Goal: Task Accomplishment & Management: Use online tool/utility

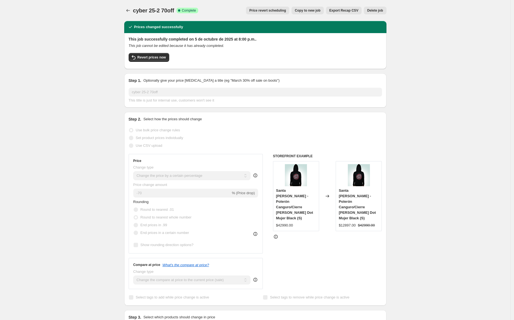
select select "percentage"
select select "collection"
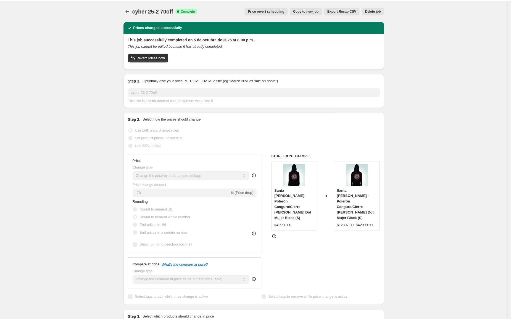
scroll to position [438, 0]
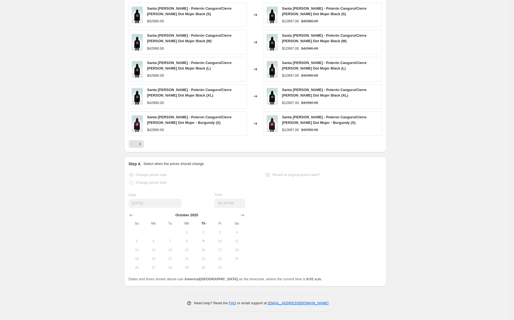
drag, startPoint x: 110, startPoint y: 82, endPoint x: 109, endPoint y: 85, distance: 3.2
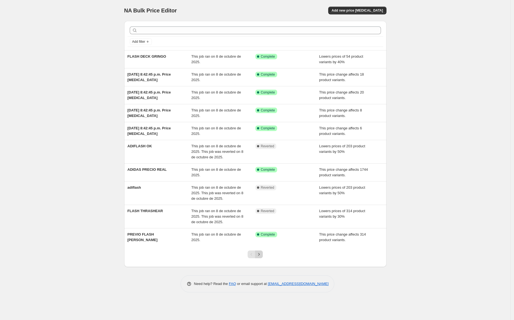
click at [261, 256] on icon "Next" at bounding box center [259, 255] width 6 height 6
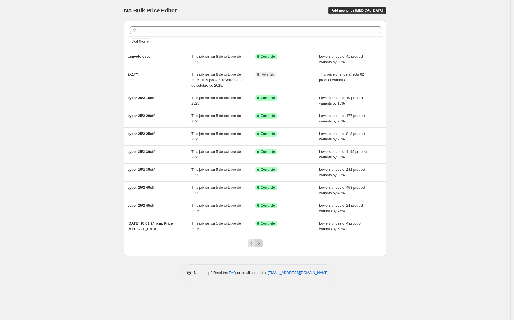
click at [258, 246] on icon "Next" at bounding box center [259, 244] width 6 height 6
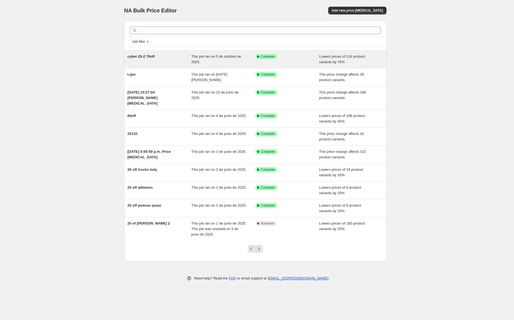
click at [166, 58] on div "cyber 25-2 70off" at bounding box center [160, 59] width 64 height 11
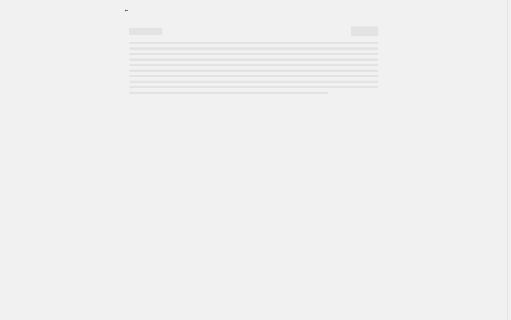
select select "percentage"
select select "collection"
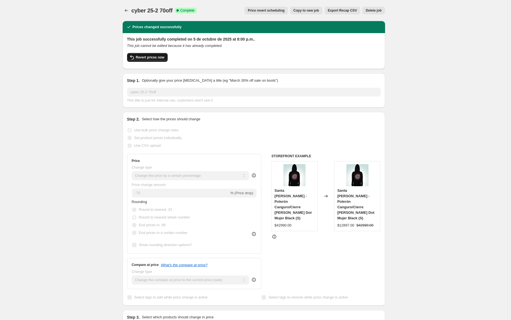
click at [146, 58] on span "Revert prices now" at bounding box center [150, 57] width 28 height 4
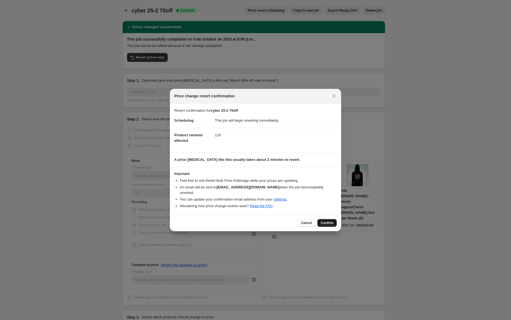
click at [334, 219] on button "Confirm" at bounding box center [326, 223] width 19 height 8
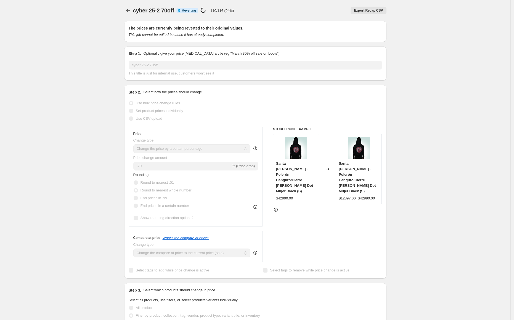
select select "percentage"
select select "collection"
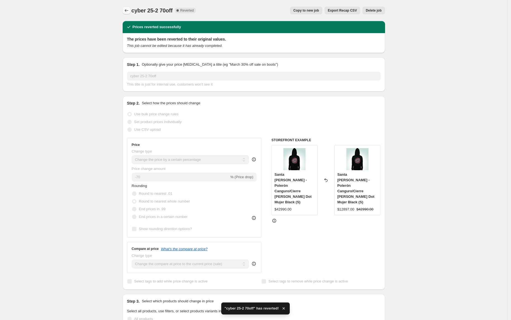
click at [128, 11] on icon "Price change jobs" at bounding box center [127, 11] width 6 height 6
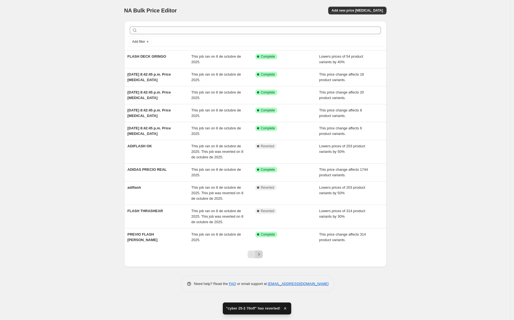
click at [258, 256] on icon "Next" at bounding box center [259, 255] width 6 height 6
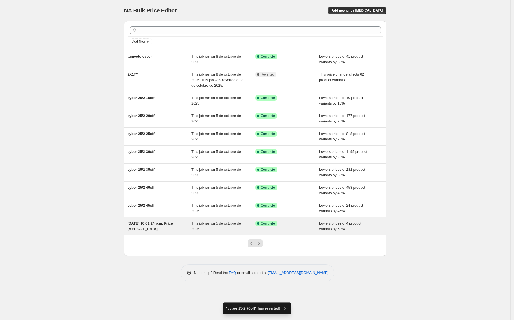
click at [160, 229] on div "[DATE] 10:01:24 p.m. Price [MEDICAL_DATA]" at bounding box center [160, 226] width 64 height 11
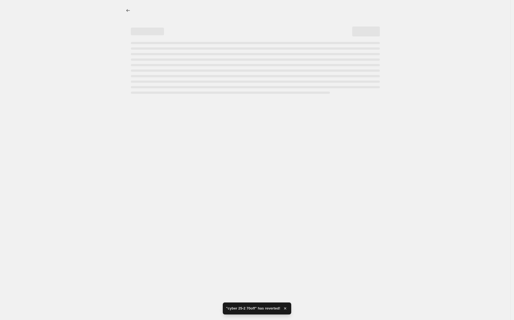
select select "percentage"
select select "collection"
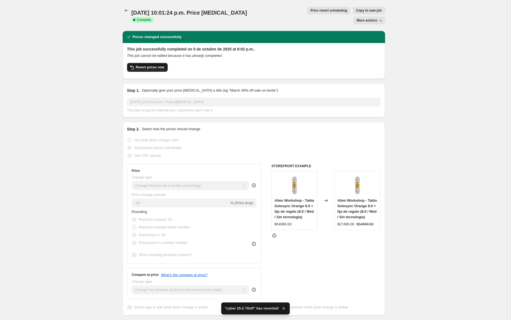
click at [160, 63] on button "Revert prices now" at bounding box center [147, 67] width 41 height 9
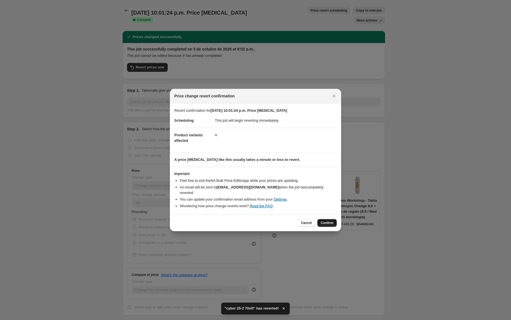
click at [323, 221] on span "Confirm" at bounding box center [327, 223] width 13 height 4
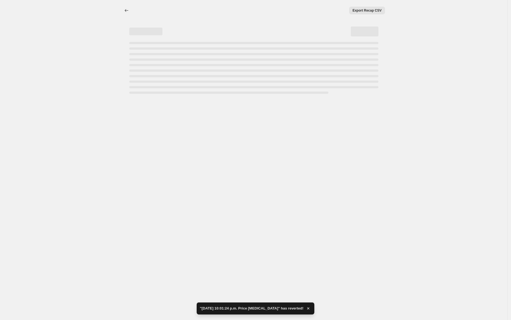
select select "percentage"
select select "collection"
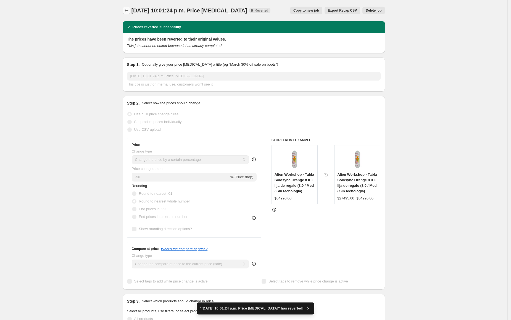
click at [128, 11] on icon "Price change jobs" at bounding box center [127, 11] width 6 height 6
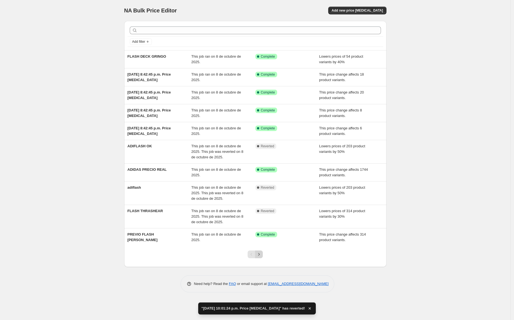
click at [260, 255] on icon "Next" at bounding box center [259, 255] width 6 height 6
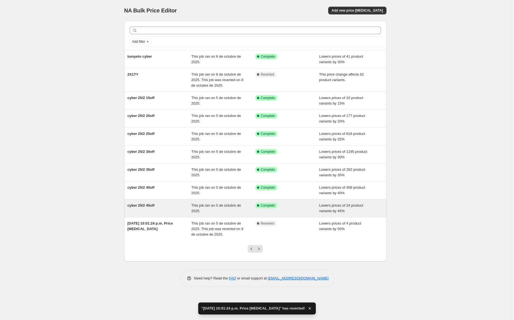
click at [152, 203] on div "cyber 25/2 45off" at bounding box center [160, 208] width 64 height 11
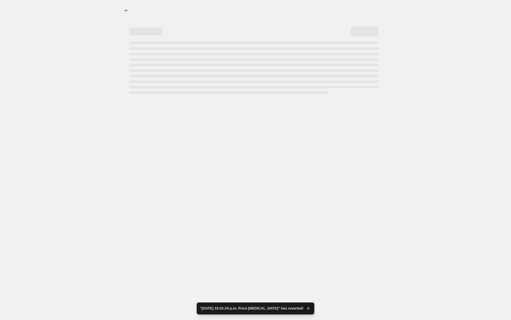
select select "percentage"
select select "collection"
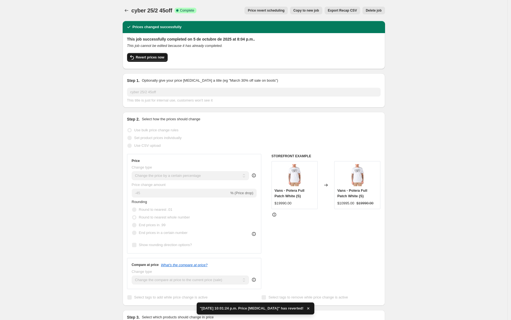
click at [151, 57] on span "Revert prices now" at bounding box center [150, 57] width 28 height 4
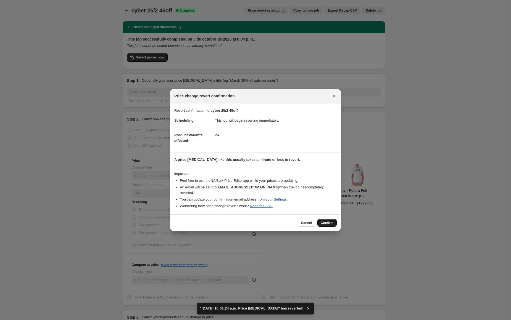
click at [330, 221] on span "Confirm" at bounding box center [327, 223] width 13 height 4
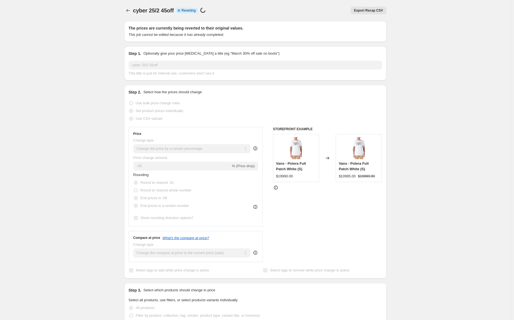
select select "percentage"
select select "collection"
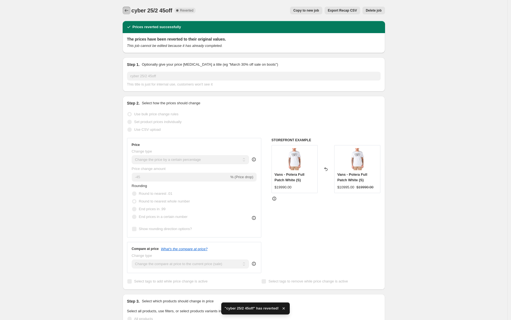
click at [127, 13] on icon "Price change jobs" at bounding box center [127, 11] width 6 height 6
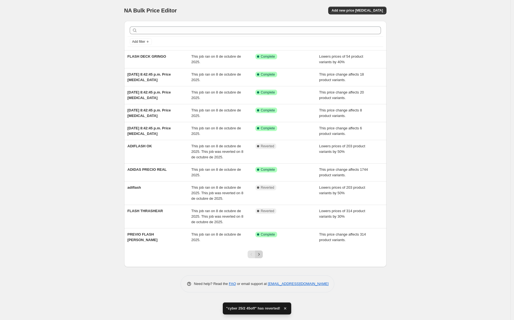
click at [261, 257] on icon "Next" at bounding box center [259, 255] width 6 height 6
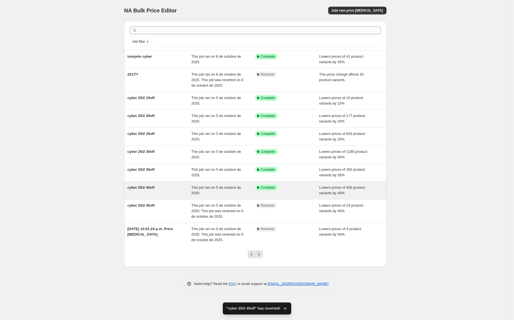
click at [172, 190] on div "cyber 25/2 40off" at bounding box center [160, 190] width 64 height 11
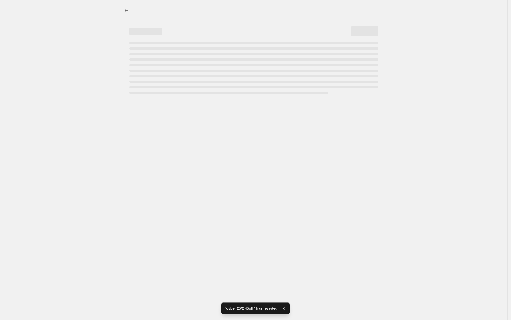
select select "percentage"
select select "collection"
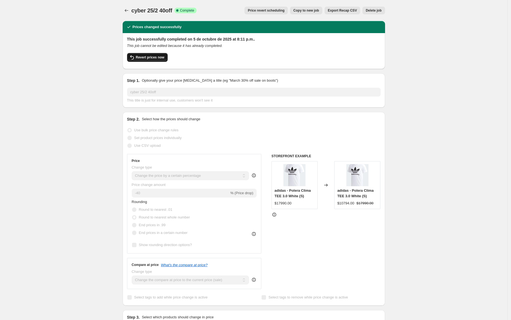
click at [151, 56] on span "Revert prices now" at bounding box center [150, 57] width 28 height 4
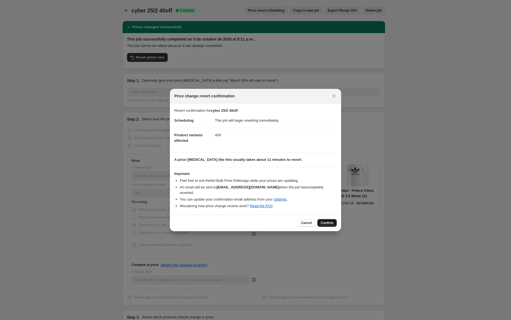
click at [325, 221] on span "Confirm" at bounding box center [327, 223] width 13 height 4
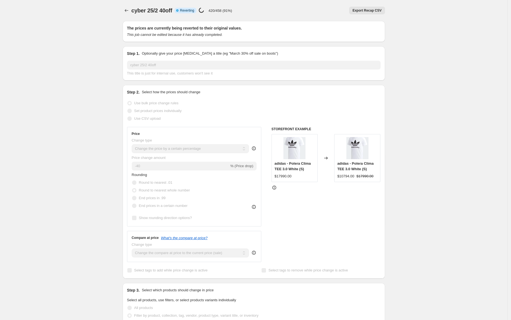
select select "percentage"
select select "collection"
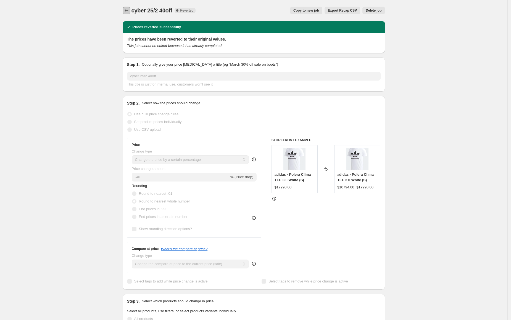
click at [129, 10] on icon "Price change jobs" at bounding box center [127, 11] width 6 height 6
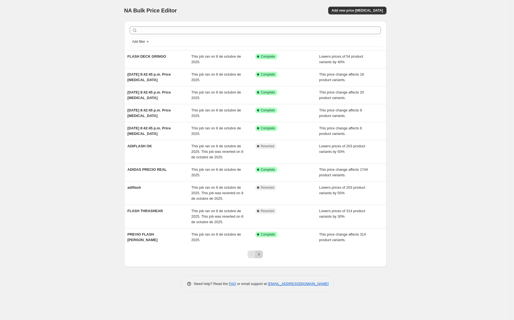
click at [257, 251] on button "Next" at bounding box center [259, 255] width 8 height 8
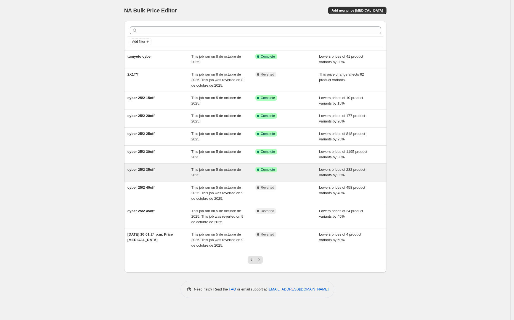
click at [171, 175] on div "cyber 25/2 35off" at bounding box center [160, 172] width 64 height 11
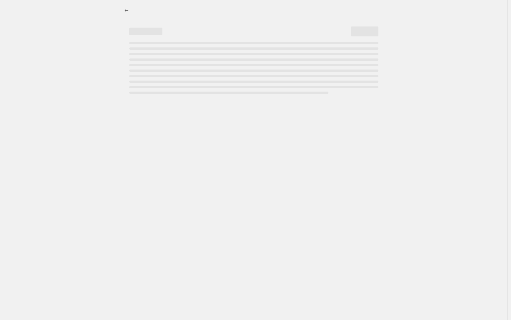
select select "percentage"
select select "collection"
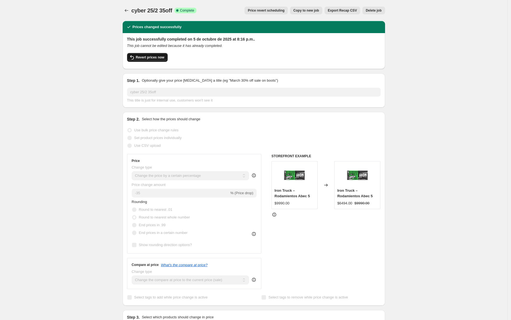
click at [158, 58] on span "Revert prices now" at bounding box center [150, 57] width 28 height 4
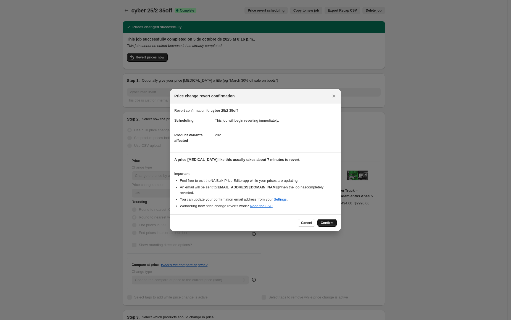
click at [325, 222] on span "Confirm" at bounding box center [327, 223] width 13 height 4
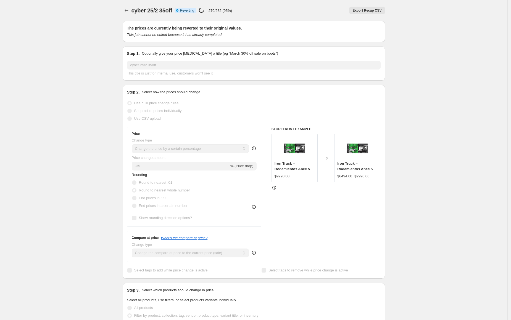
select select "percentage"
select select "collection"
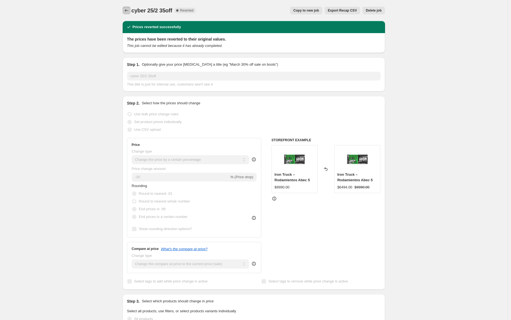
click at [129, 8] on icon "Price change jobs" at bounding box center [127, 11] width 6 height 6
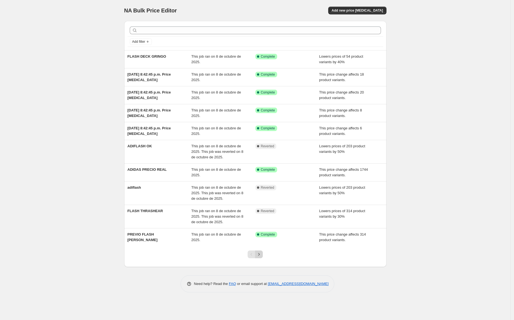
click at [261, 256] on icon "Next" at bounding box center [259, 255] width 6 height 6
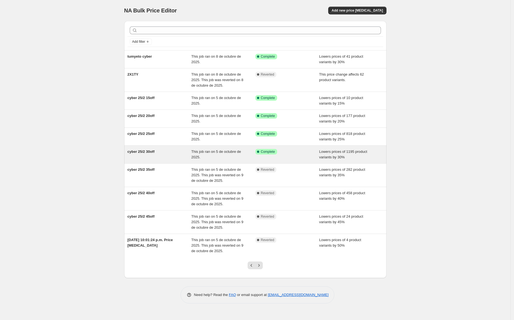
click at [165, 155] on div "cyber 25/2 30off" at bounding box center [160, 154] width 64 height 11
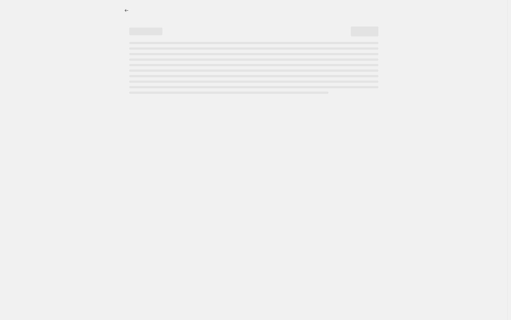
select select "percentage"
select select "collection"
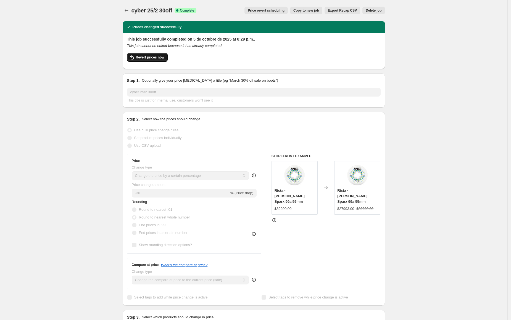
click at [150, 57] on span "Revert prices now" at bounding box center [150, 57] width 28 height 4
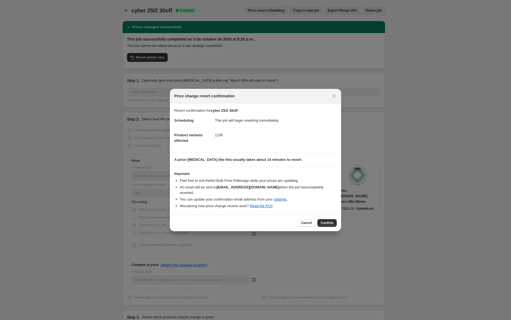
drag, startPoint x: 323, startPoint y: 220, endPoint x: 316, endPoint y: 222, distance: 7.4
click at [324, 221] on span "Confirm" at bounding box center [327, 223] width 13 height 4
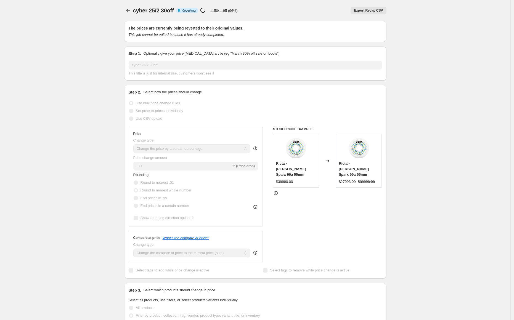
select select "percentage"
select select "collection"
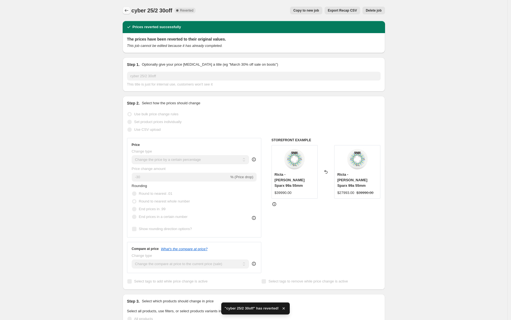
click at [126, 10] on icon "Price change jobs" at bounding box center [127, 11] width 6 height 6
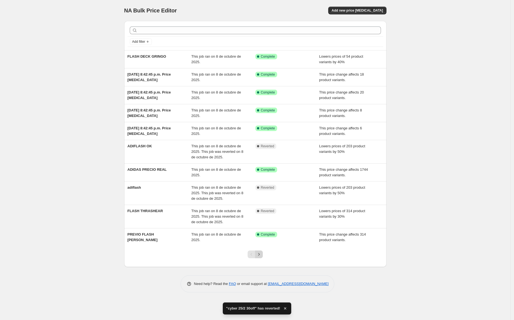
click at [262, 256] on button "Next" at bounding box center [259, 255] width 8 height 8
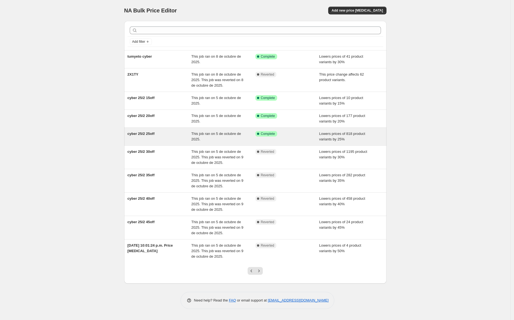
click at [166, 135] on div "cyber 25/2 25off" at bounding box center [160, 136] width 64 height 11
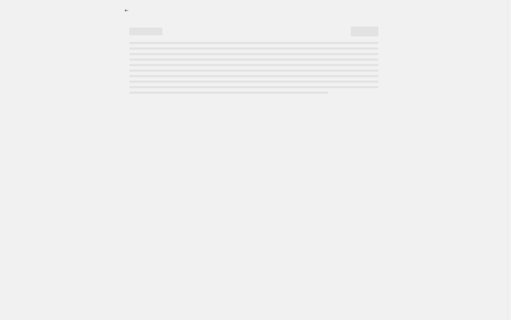
select select "percentage"
select select "collection"
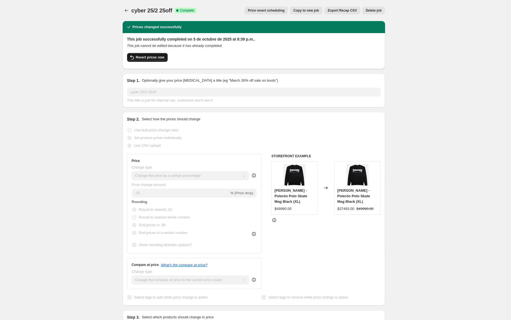
click at [142, 57] on span "Revert prices now" at bounding box center [150, 57] width 28 height 4
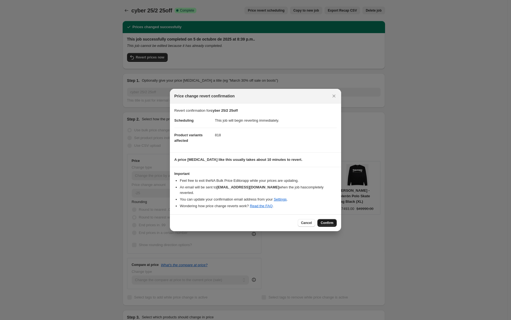
click at [334, 220] on button "Confirm" at bounding box center [326, 223] width 19 height 8
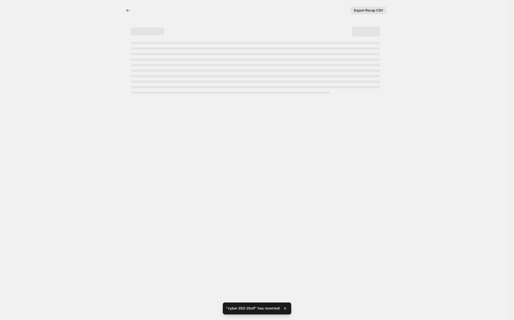
select select "percentage"
select select "collection"
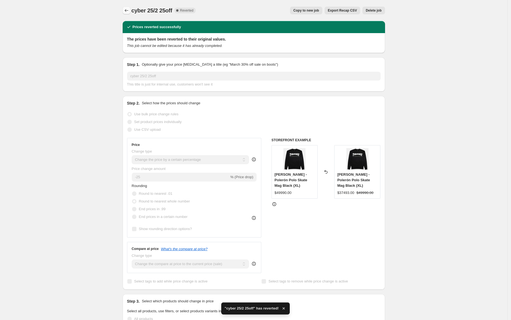
click at [126, 10] on icon "Price change jobs" at bounding box center [127, 11] width 6 height 6
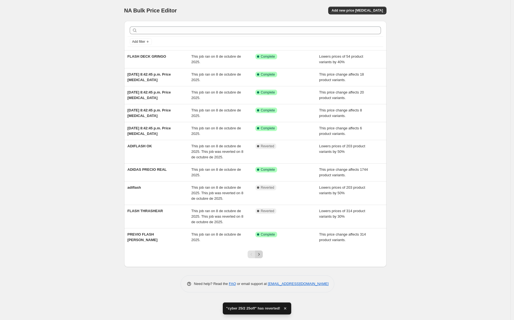
click at [259, 255] on icon "Next" at bounding box center [259, 255] width 6 height 6
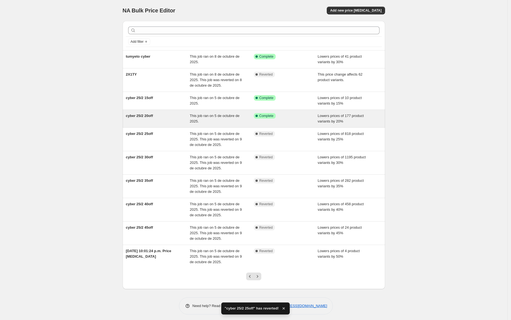
click at [166, 115] on div "cyber 25/2 20off" at bounding box center [158, 118] width 64 height 11
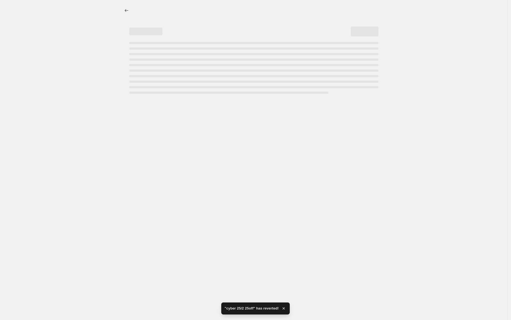
select select "percentage"
select select "collection"
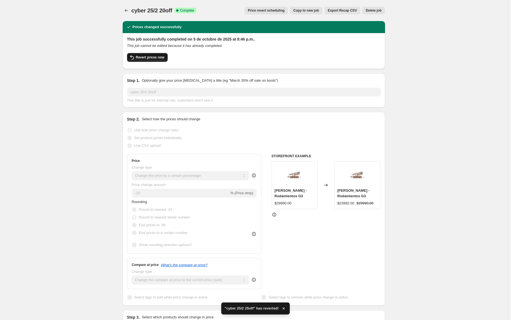
click at [149, 59] on span "Revert prices now" at bounding box center [150, 57] width 28 height 4
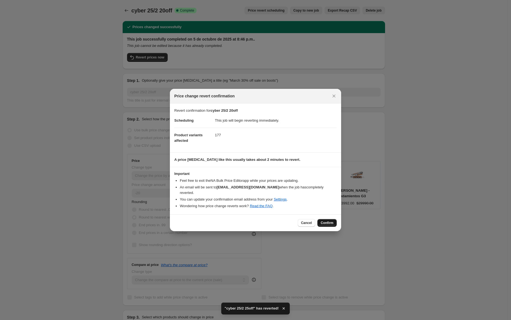
click at [334, 220] on button "Confirm" at bounding box center [326, 223] width 19 height 8
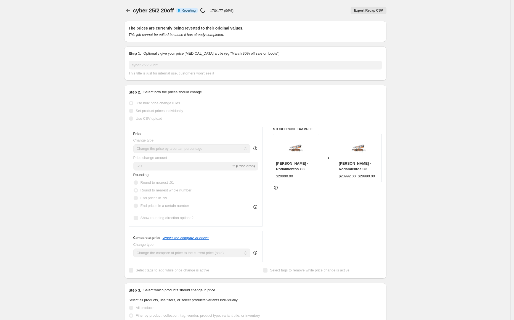
select select "percentage"
select select "collection"
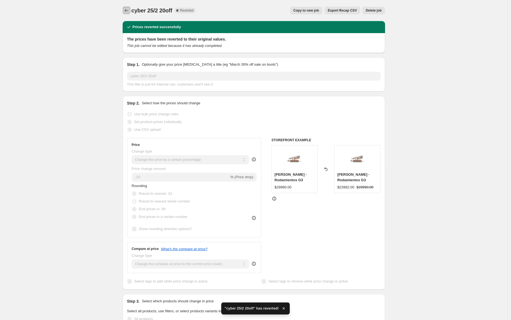
click at [125, 10] on icon "Price change jobs" at bounding box center [127, 11] width 6 height 6
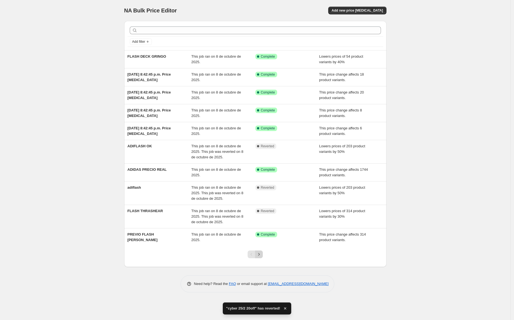
click at [258, 255] on icon "Next" at bounding box center [259, 255] width 6 height 6
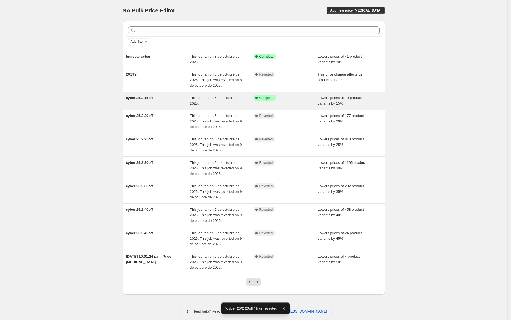
click at [178, 100] on div "cyber 25/2 15off" at bounding box center [158, 100] width 64 height 11
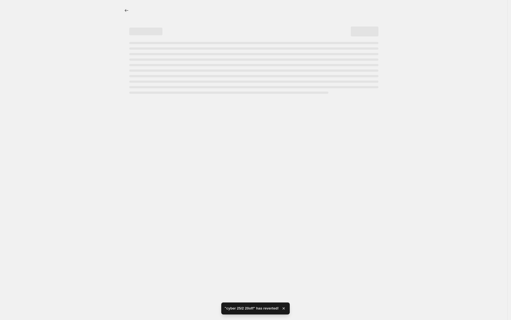
select select "percentage"
select select "collection"
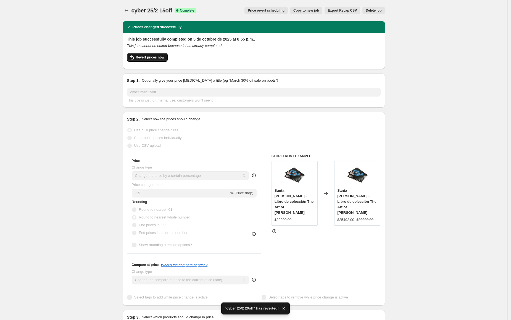
click at [159, 57] on span "Revert prices now" at bounding box center [150, 57] width 28 height 4
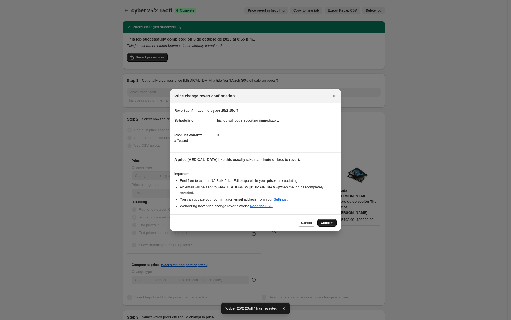
click at [328, 221] on span "Confirm" at bounding box center [327, 223] width 13 height 4
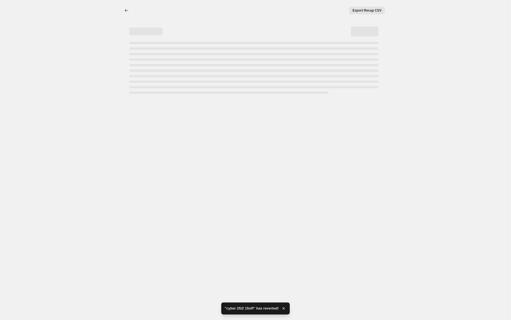
select select "percentage"
select select "collection"
